Goal: Information Seeking & Learning: Learn about a topic

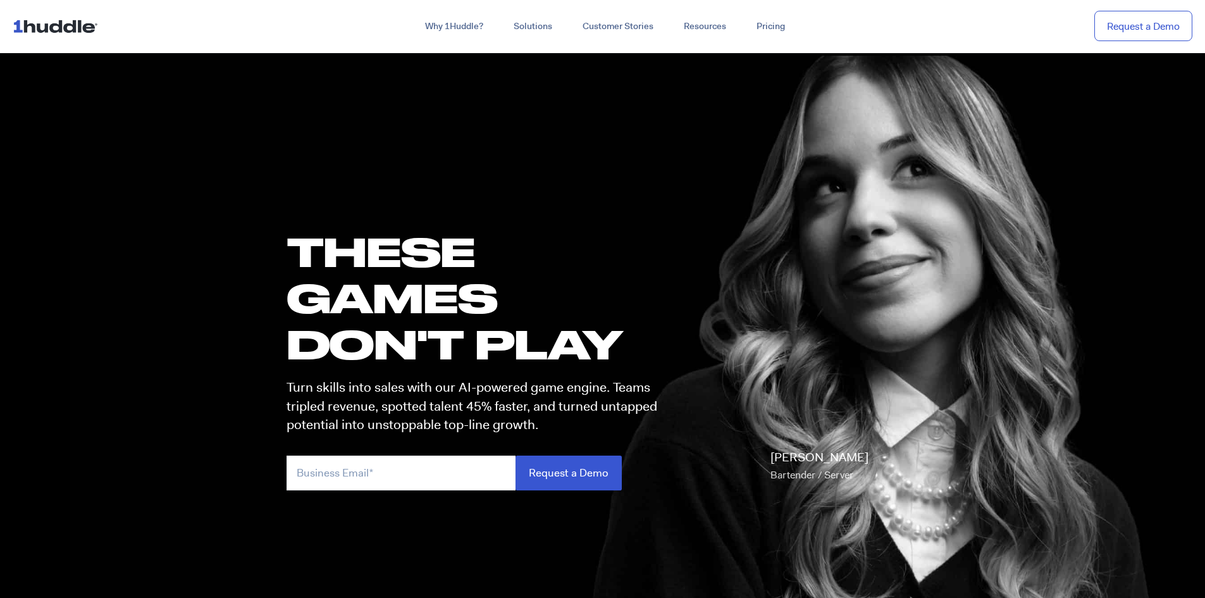
click at [77, 26] on img at bounding box center [58, 26] width 90 height 24
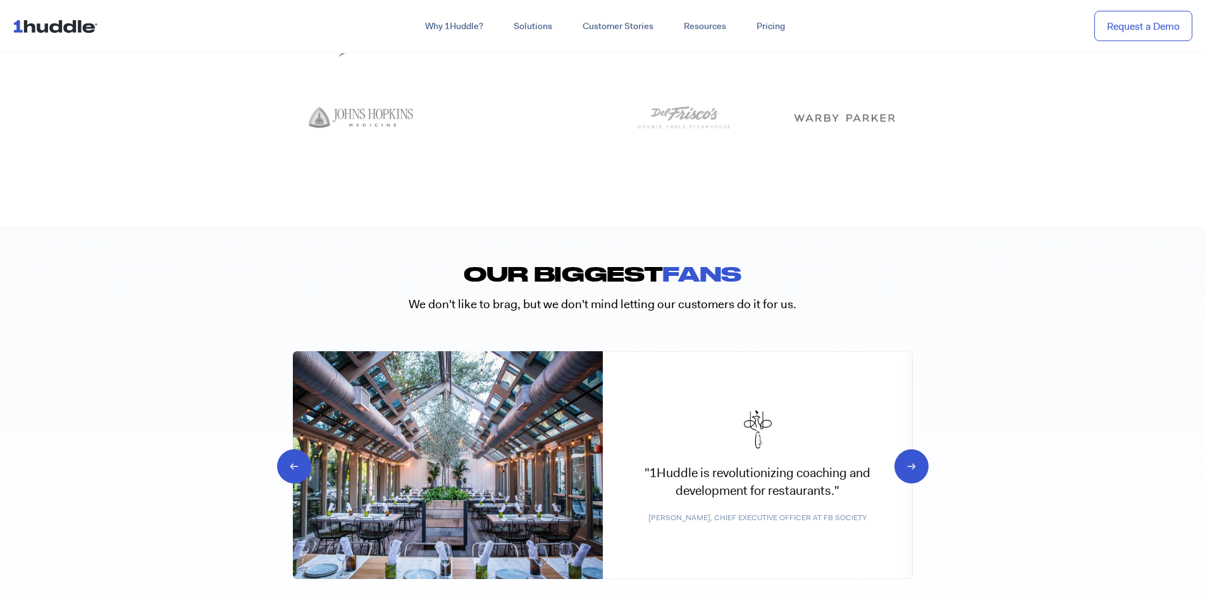
scroll to position [6137, 0]
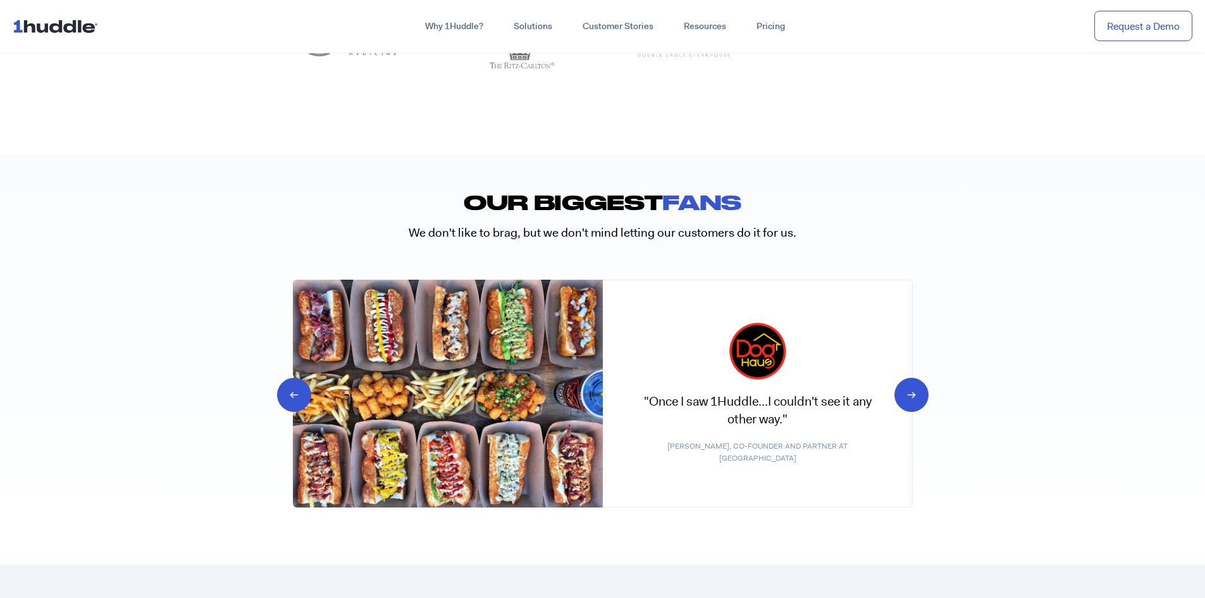
click at [907, 387] on icon "Next slide" at bounding box center [901, 393] width 12 height 13
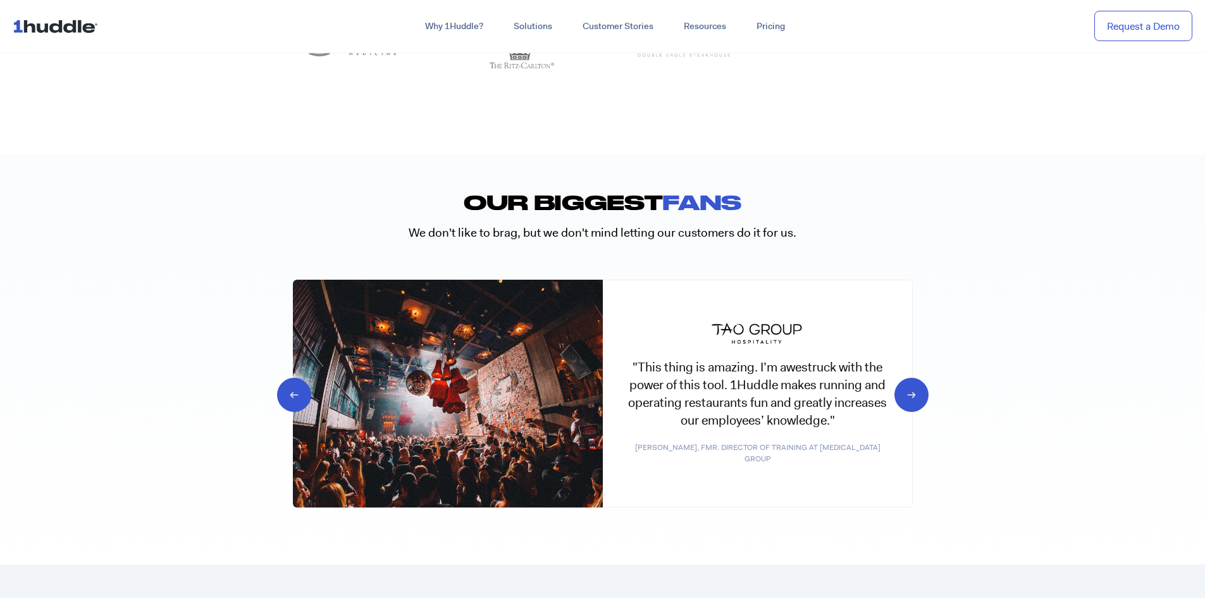
click at [907, 387] on icon "Next slide" at bounding box center [901, 393] width 12 height 13
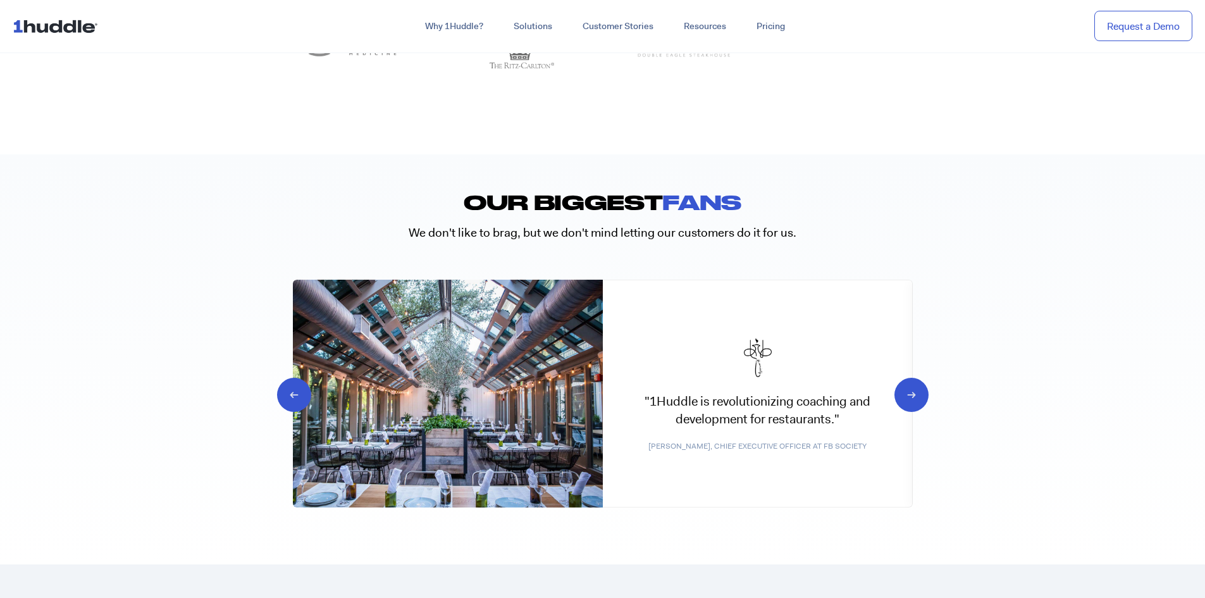
click at [907, 387] on icon "Next slide" at bounding box center [901, 393] width 12 height 13
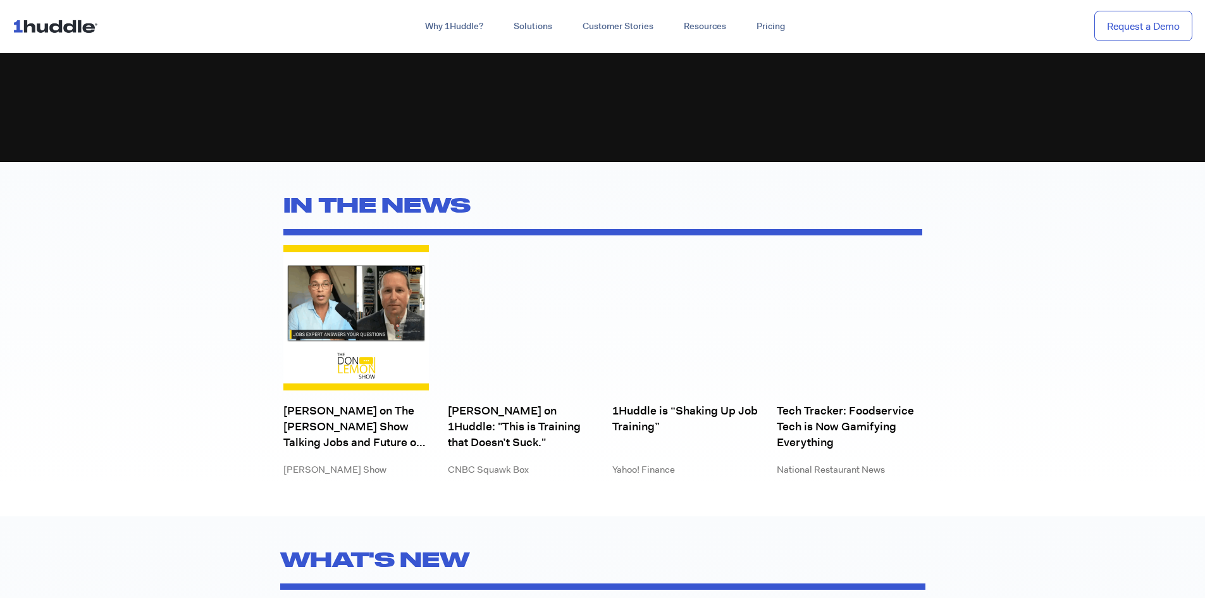
scroll to position [3480, 0]
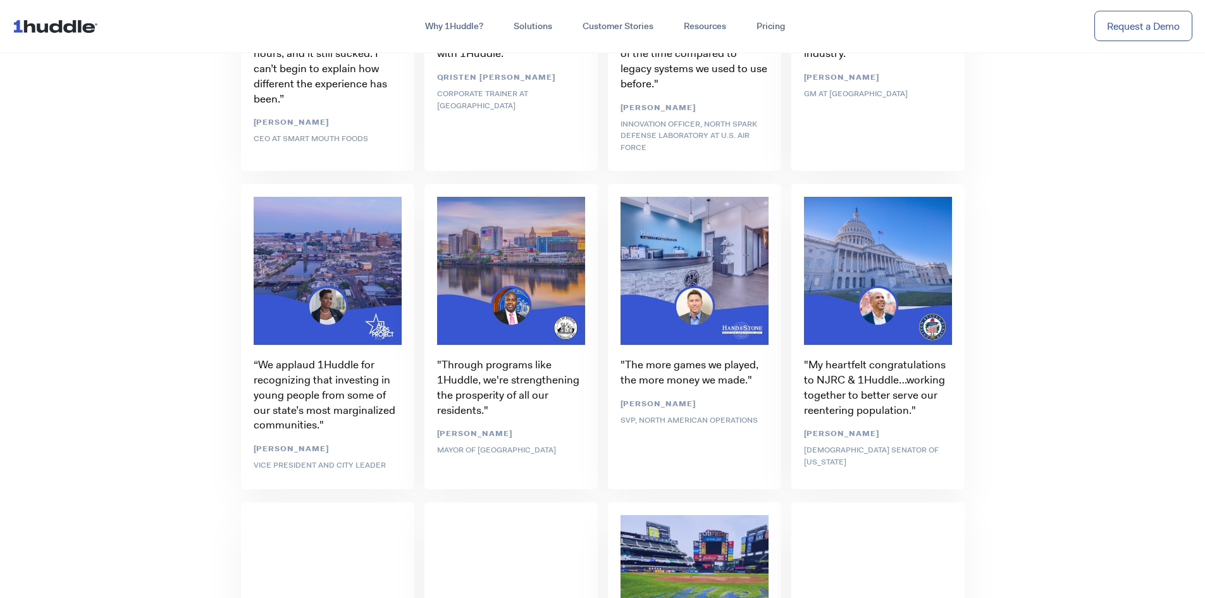
scroll to position [2784, 0]
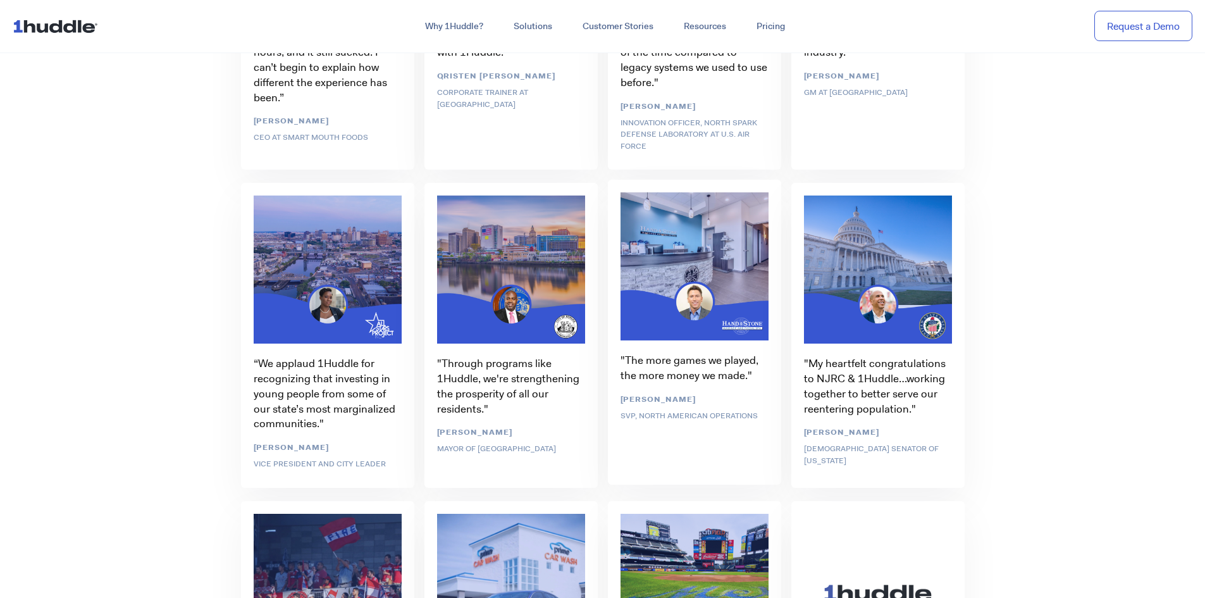
click at [711, 292] on div ""The more games we played, the more money we made." Jarred Fajerski SVP, North …" at bounding box center [694, 334] width 183 height 318
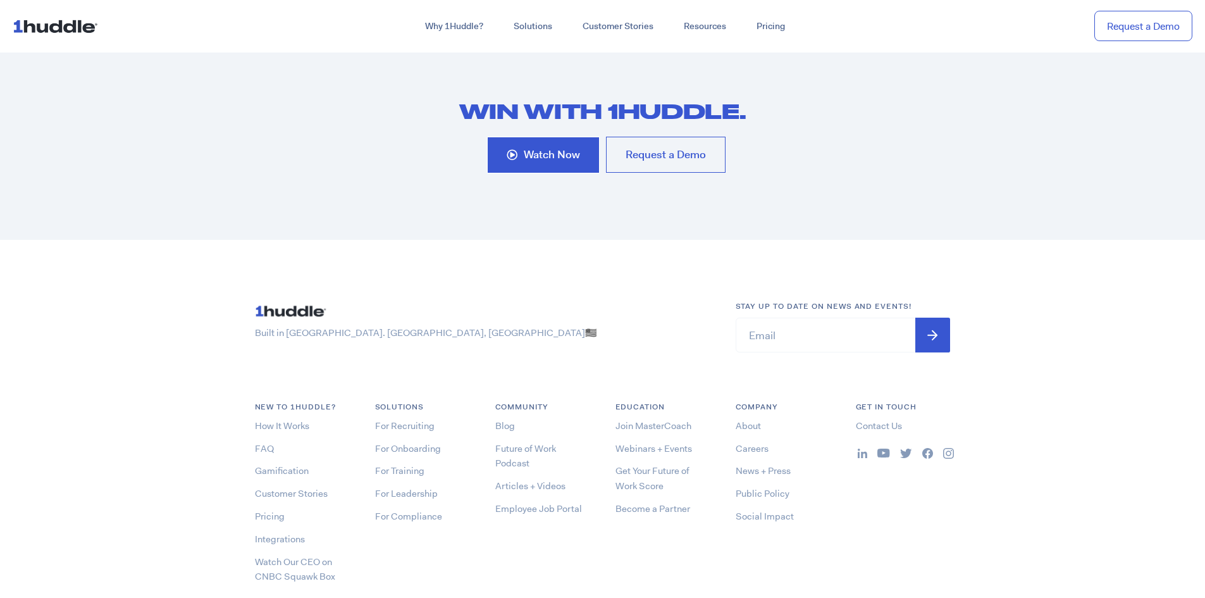
scroll to position [6738, 0]
